Goal: Entertainment & Leisure: Consume media (video, audio)

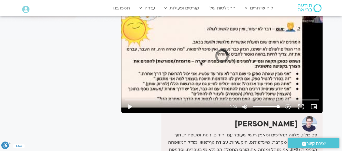
scroll to position [56, 0]
click at [130, 105] on button "play_arrow" at bounding box center [129, 106] width 13 height 13
click at [130, 107] on button "pause" at bounding box center [129, 106] width 13 height 13
type input "1774.509144"
